Goal: Information Seeking & Learning: Find specific fact

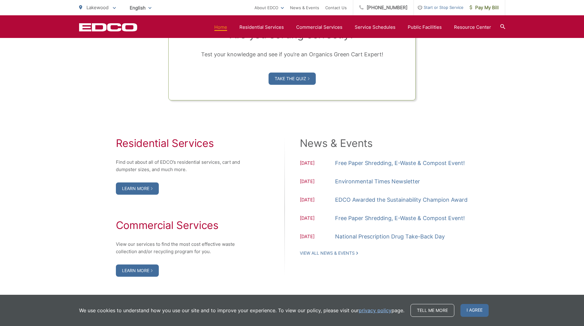
scroll to position [552, 0]
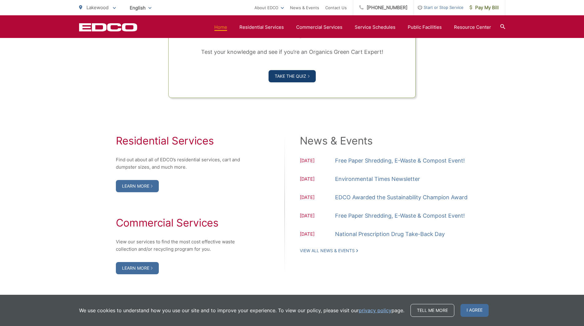
click at [288, 77] on link "Take the Quiz" at bounding box center [292, 76] width 47 height 12
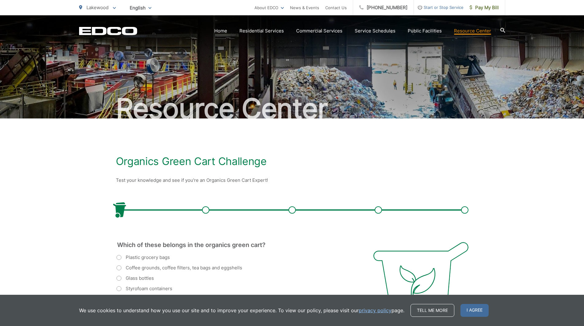
scroll to position [98, 0]
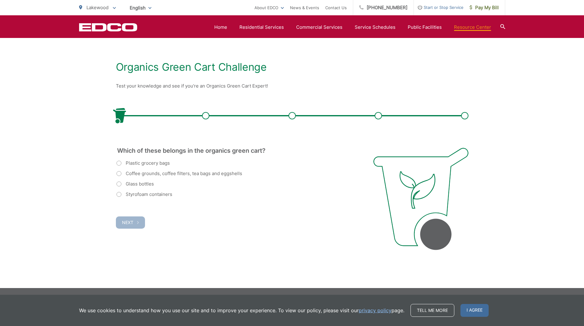
click at [146, 173] on label "Coffee grounds, coffee filters, tea bags and eggshells" at bounding box center [179, 173] width 126 height 7
radio input "true"
click at [126, 222] on span "Next" at bounding box center [127, 222] width 11 height 5
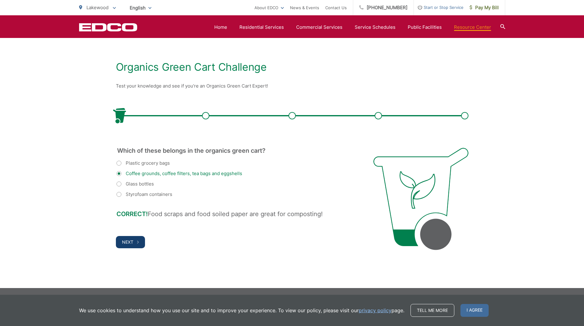
click at [135, 242] on button "Next" at bounding box center [130, 242] width 29 height 12
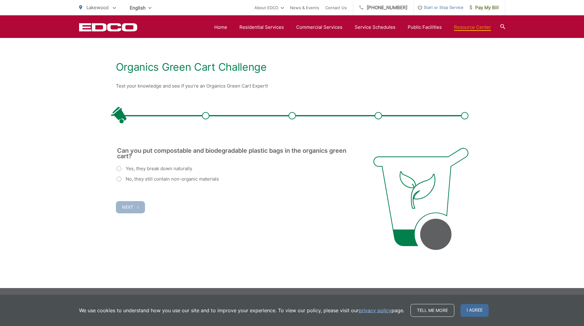
scroll to position [0, 0]
click at [118, 168] on label "Yes, they break down naturally" at bounding box center [154, 168] width 76 height 7
radio input "true"
click at [134, 204] on button "Next" at bounding box center [130, 207] width 29 height 12
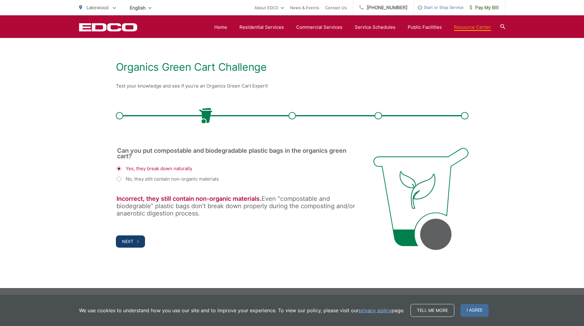
click at [132, 240] on span "Next" at bounding box center [127, 241] width 11 height 5
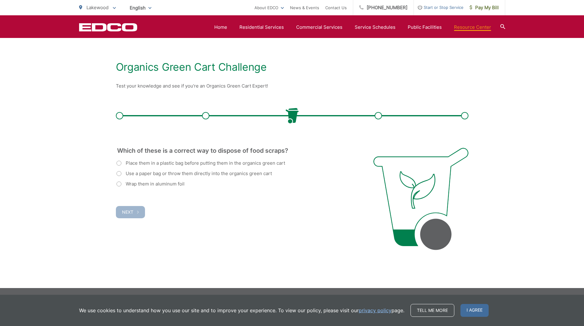
click at [125, 174] on label "Use a paper bag or throw them directly into the organics green cart" at bounding box center [193, 173] width 155 height 7
radio input "true"
click at [130, 212] on span "Next" at bounding box center [127, 212] width 11 height 5
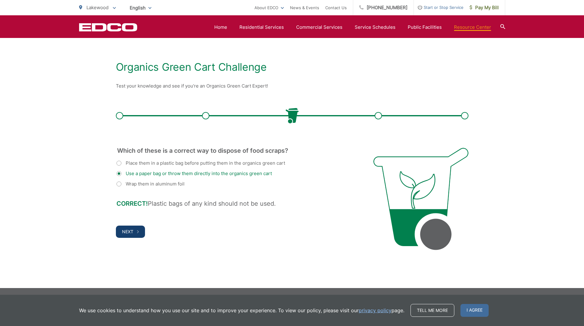
click at [129, 231] on span "Next" at bounding box center [127, 231] width 11 height 5
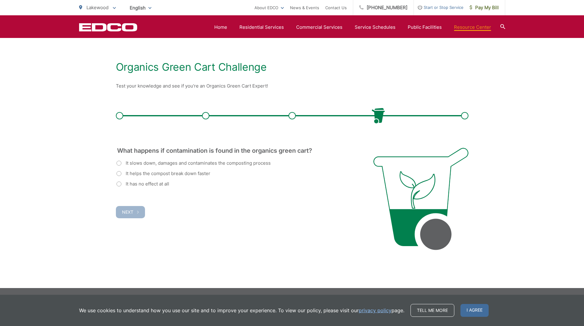
click at [145, 166] on label "It slows down, damages and contaminates the composting process" at bounding box center [193, 163] width 154 height 7
radio input "true"
drag, startPoint x: 130, startPoint y: 210, endPoint x: 150, endPoint y: 212, distance: 19.7
click at [131, 210] on span "Next" at bounding box center [127, 212] width 11 height 5
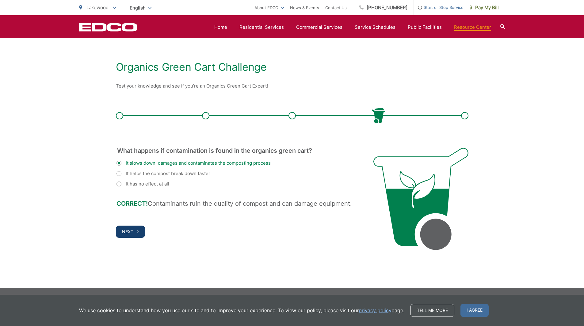
click at [129, 232] on span "Next" at bounding box center [127, 231] width 11 height 5
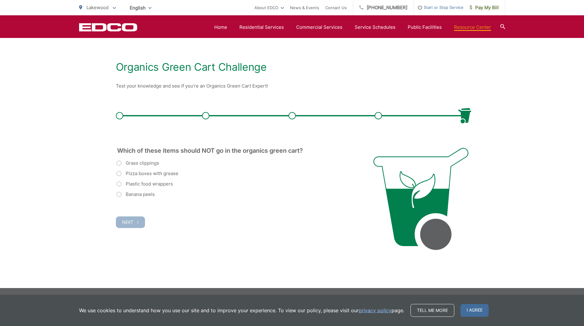
click at [142, 184] on label "Plastic food wrappers" at bounding box center [144, 184] width 56 height 7
radio input "true"
drag, startPoint x: 136, startPoint y: 224, endPoint x: 176, endPoint y: 224, distance: 39.2
click at [137, 224] on button "Next" at bounding box center [130, 223] width 29 height 12
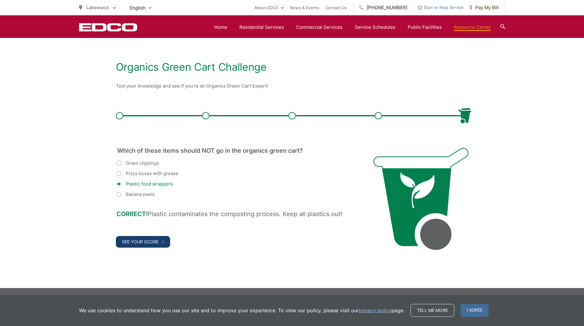
click at [143, 244] on span "See Your Score" at bounding box center [140, 241] width 36 height 5
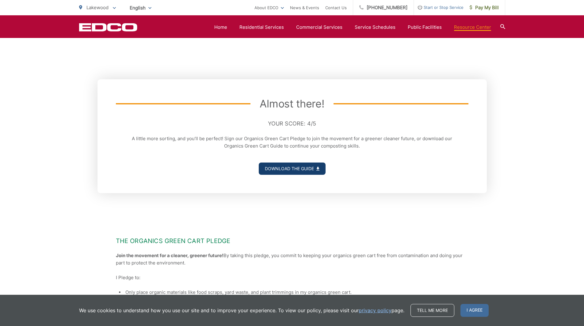
click at [291, 170] on link "Download the Guide" at bounding box center [292, 169] width 67 height 12
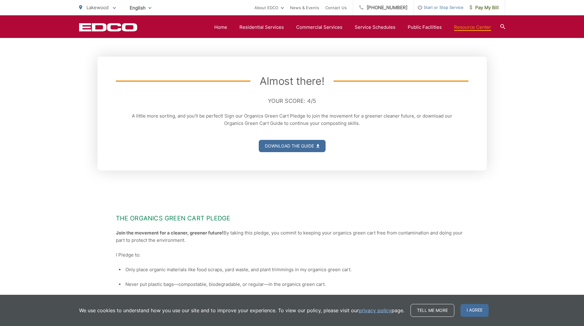
scroll to position [108, 0]
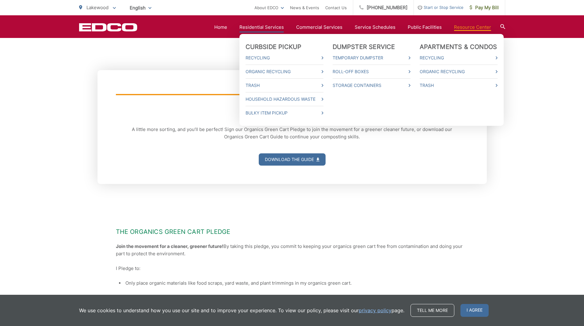
click at [415, 73] on ul "Curbside Pickup Recycling Organic Recycling Trash Household Hazardous Waste Bul…" at bounding box center [371, 80] width 264 height 92
click at [410, 72] on icon at bounding box center [410, 71] width 2 height 3
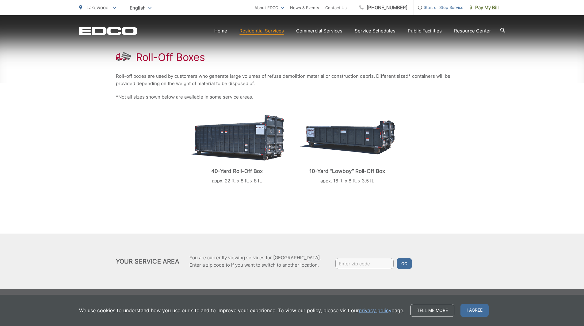
scroll to position [109, 0]
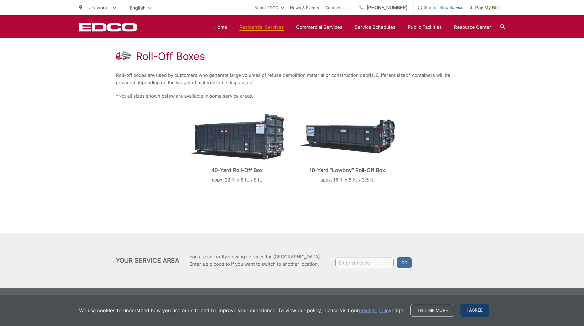
click at [472, 310] on span "I agree" at bounding box center [474, 310] width 28 height 13
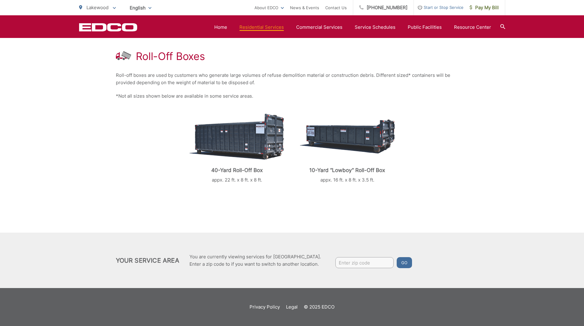
click at [350, 264] on input "Enter zip code" at bounding box center [364, 263] width 58 height 11
type input "90712"
click at [401, 260] on button "Go" at bounding box center [404, 263] width 15 height 11
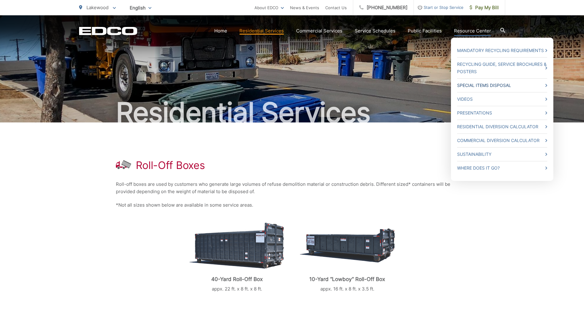
click at [497, 85] on link "Special Items Disposal" at bounding box center [502, 85] width 90 height 7
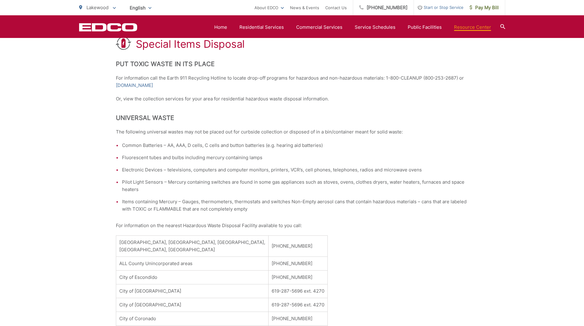
scroll to position [0, 15]
drag, startPoint x: 502, startPoint y: 24, endPoint x: 502, endPoint y: 27, distance: 3.1
click at [502, 24] on div at bounding box center [502, 27] width 5 height 12
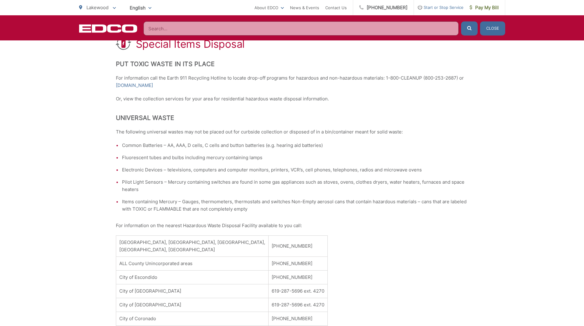
click at [162, 29] on input "Search" at bounding box center [300, 28] width 315 height 14
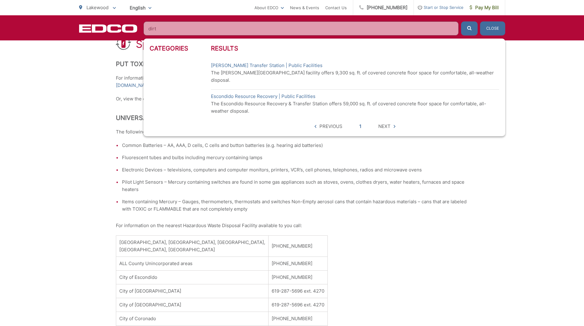
type input "dirt"
click at [470, 29] on icon "submit" at bounding box center [469, 28] width 4 height 4
click at [229, 65] on link "[PERSON_NAME] Transfer Station | Public Facilities" at bounding box center [267, 65] width 112 height 7
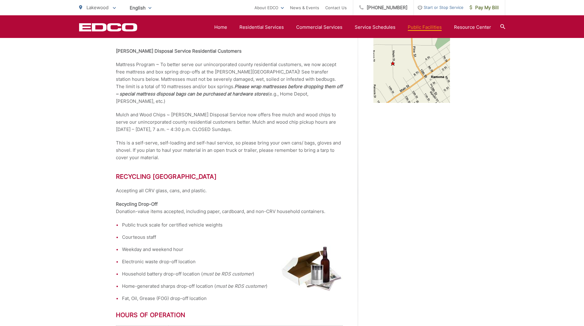
scroll to position [108, 0]
